Goal: Subscribe to service/newsletter

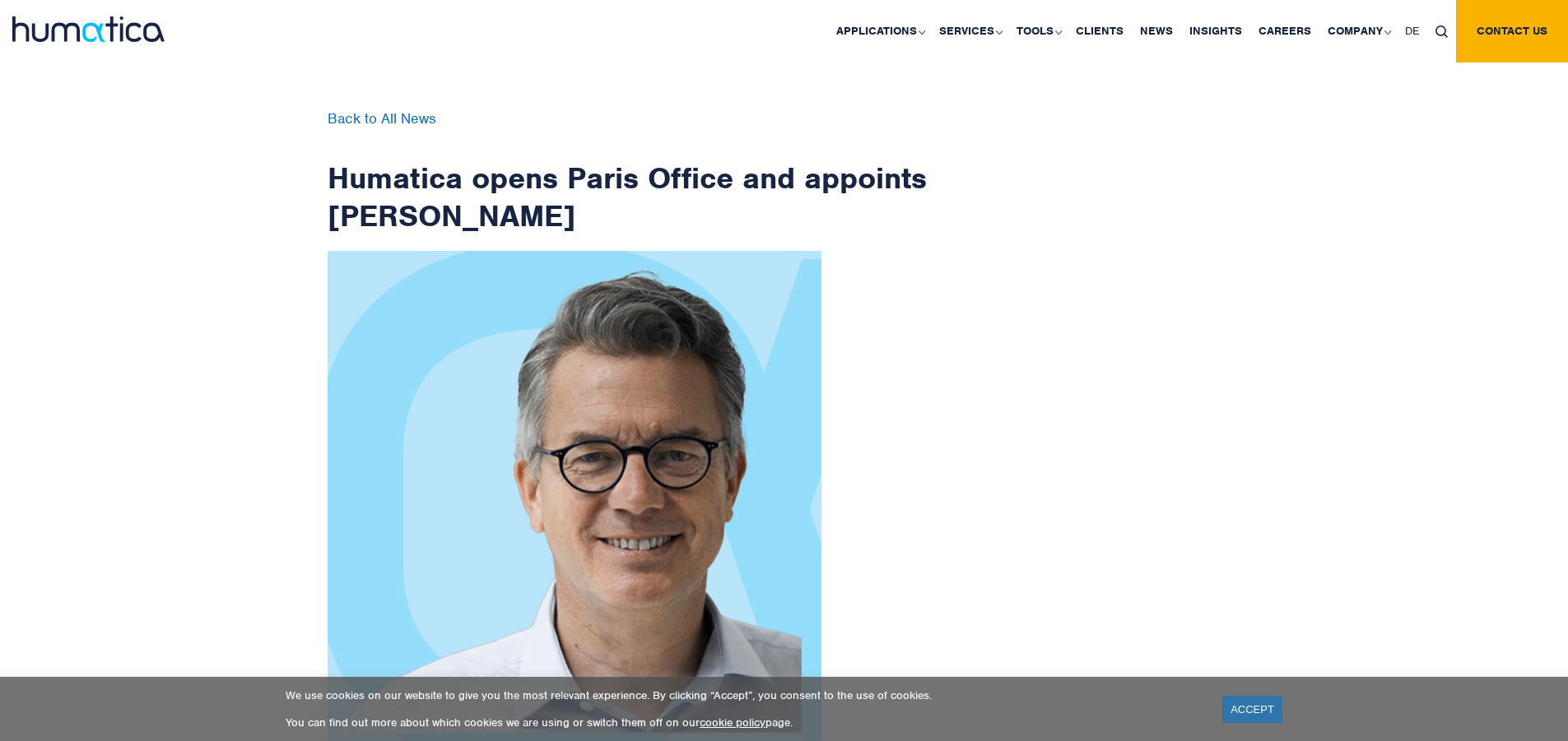
checkbox input "true"
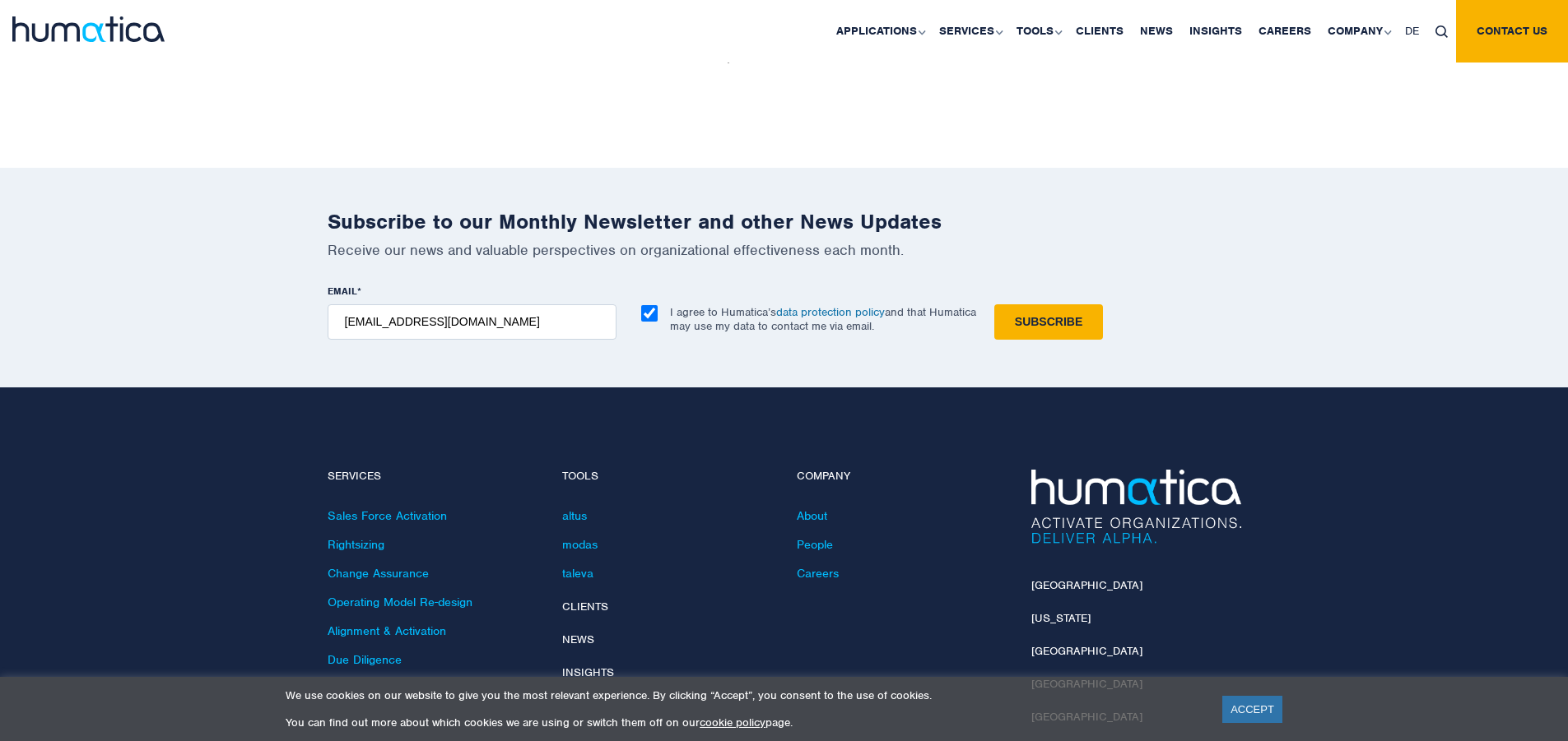
type input "[EMAIL_ADDRESS][DOMAIN_NAME]"
click at [994, 305] on input "Subscribe" at bounding box center [1049, 322] width 109 height 35
